Goal: Transaction & Acquisition: Book appointment/travel/reservation

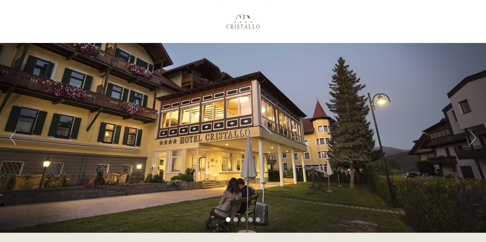
drag, startPoint x: 389, startPoint y: 50, endPoint x: 422, endPoint y: 4, distance: 56.8
click at [422, 4] on div "Previous Next 1 2 3 4 5" at bounding box center [243, 116] width 486 height 233
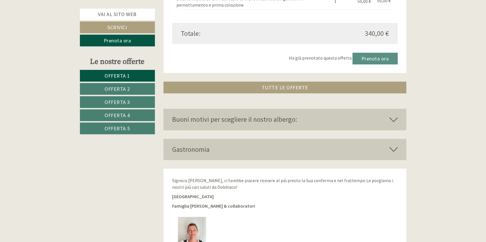
scroll to position [1371, 0]
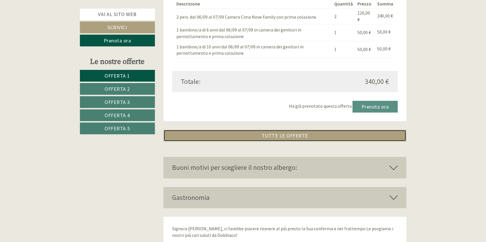
click at [300, 136] on link "TUTTE LE OFFERTE" at bounding box center [285, 136] width 243 height 12
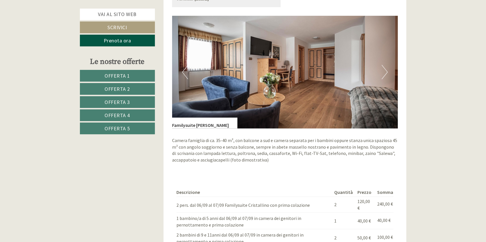
scroll to position [1866, 0]
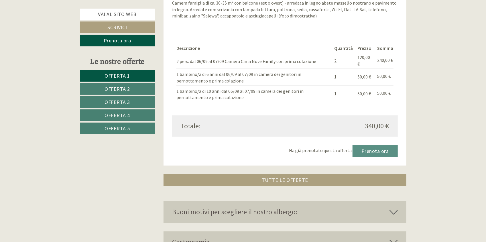
scroll to position [1329, 0]
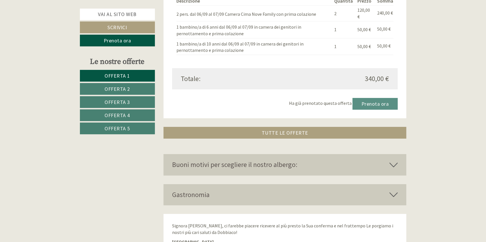
scroll to position [1368, 0]
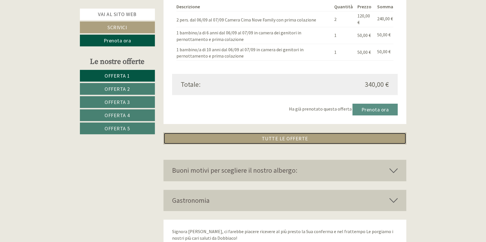
click at [290, 139] on link "TUTTE LE OFFERTE" at bounding box center [285, 139] width 243 height 12
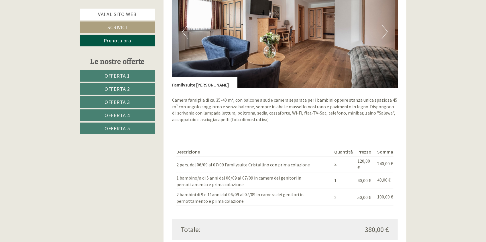
scroll to position [2005, 0]
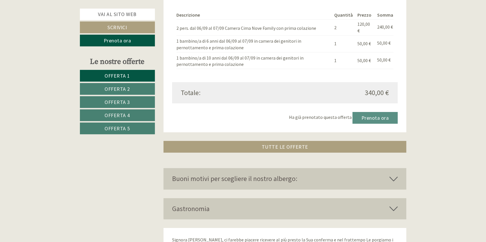
scroll to position [1352, 0]
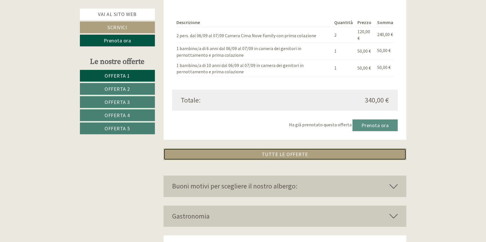
click at [291, 155] on link "TUTTE LE OFFERTE" at bounding box center [285, 154] width 243 height 12
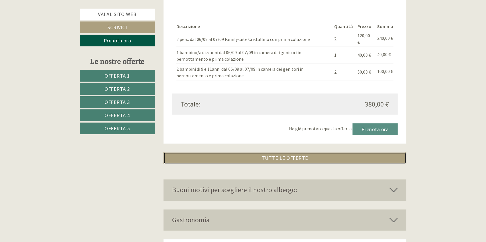
scroll to position [2131, 0]
